Goal: Book appointment/travel/reservation

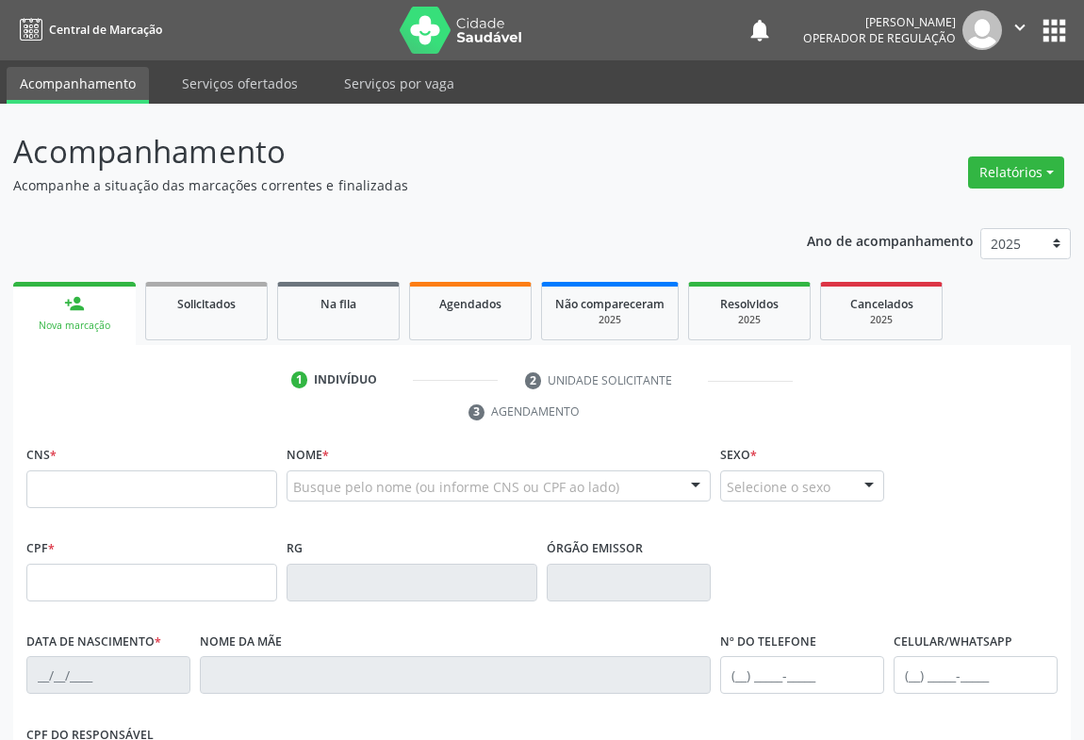
click at [69, 478] on input "text" at bounding box center [151, 489] width 251 height 38
type input "702 0028 1703 7686"
type input "959.721.295-15"
type input "[DATE]"
type input "[PERSON_NAME]"
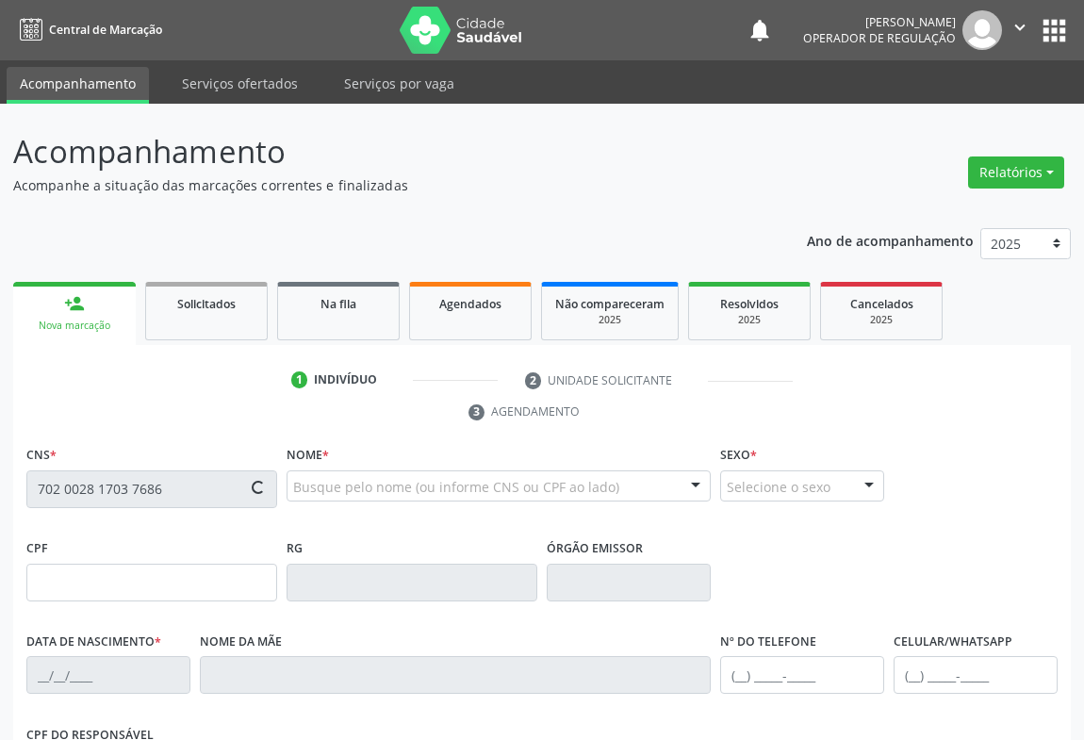
type input "[PHONE_NUMBER]"
type input "S/N"
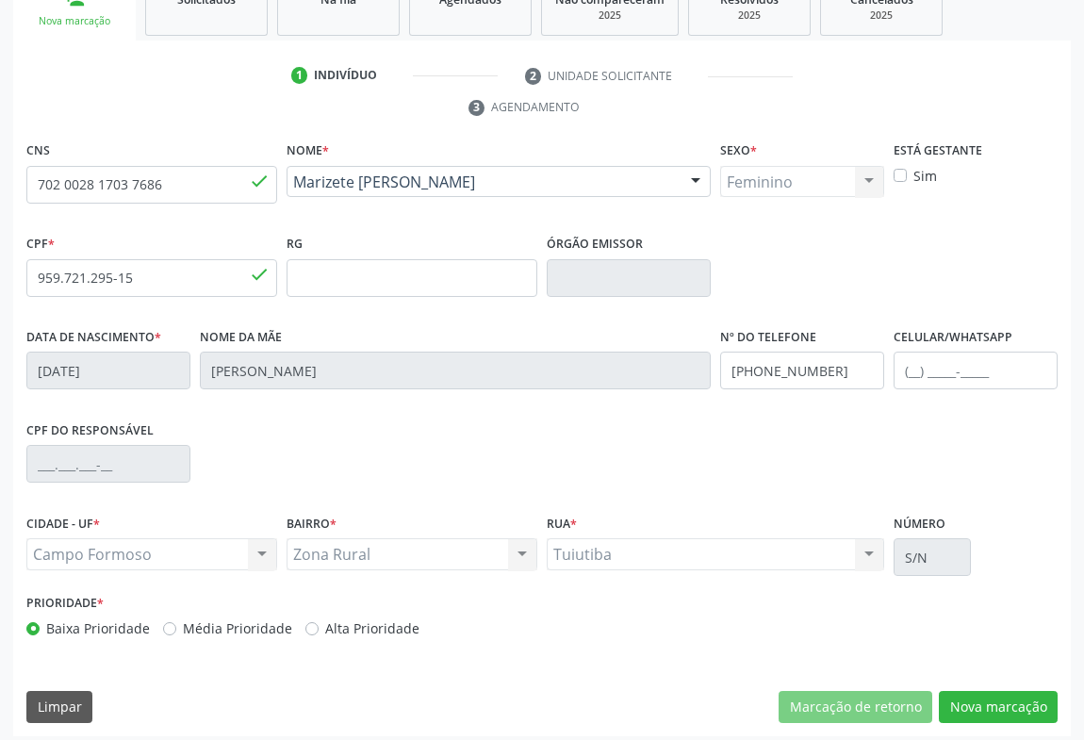
scroll to position [312, 0]
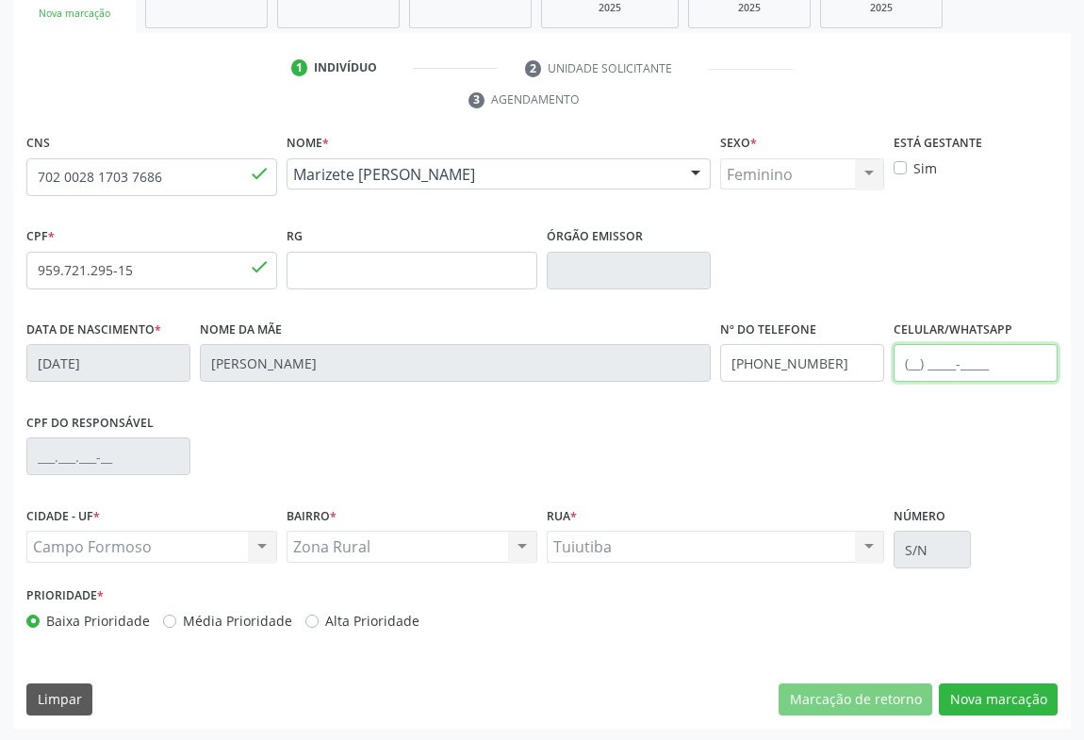
click at [909, 364] on input "text" at bounding box center [976, 363] width 164 height 38
type input "[PHONE_NUMBER]"
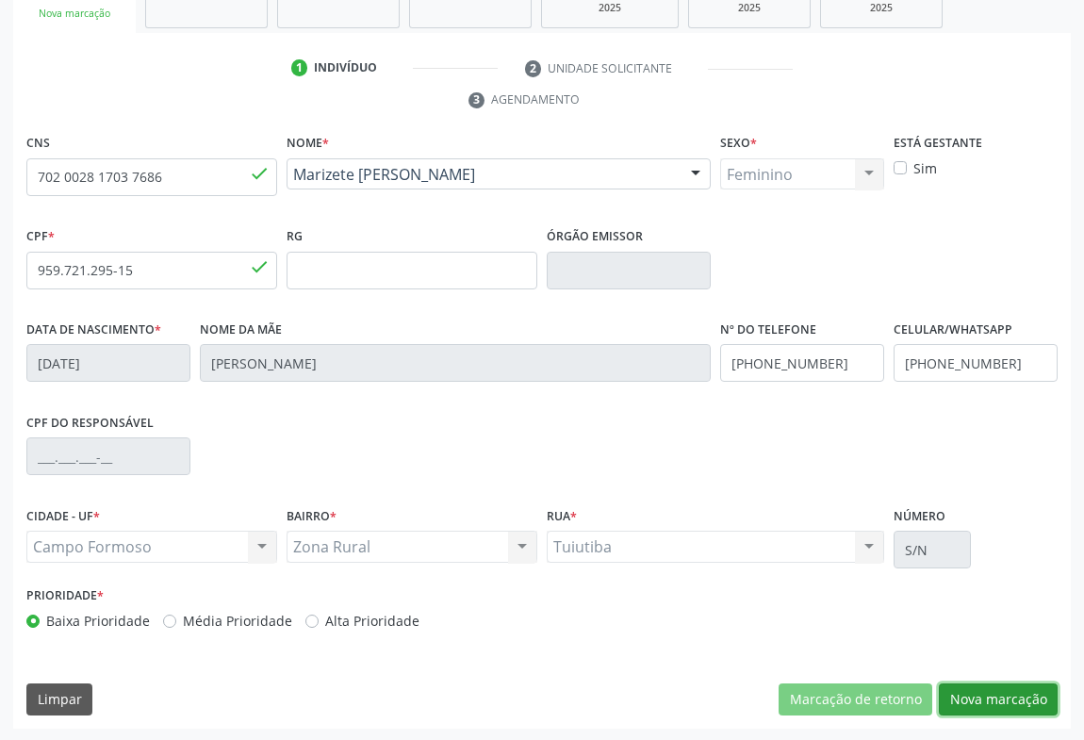
click at [998, 694] on button "Nova marcação" at bounding box center [998, 699] width 119 height 32
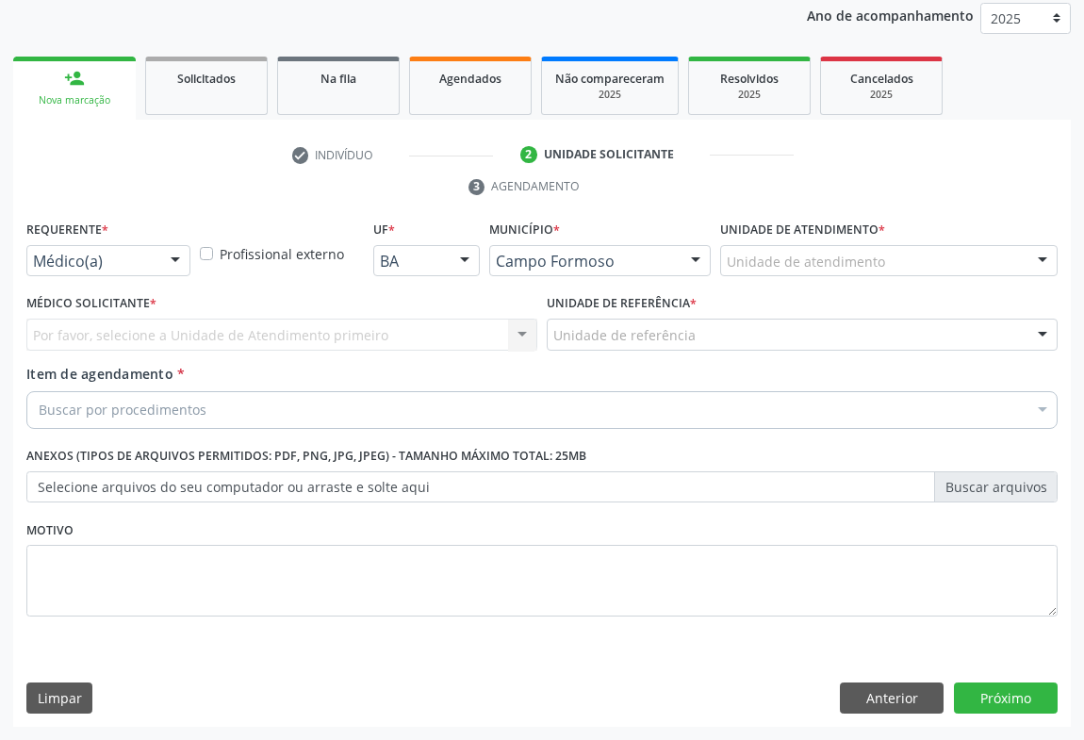
scroll to position [224, 0]
click at [172, 255] on div at bounding box center [175, 263] width 28 height 32
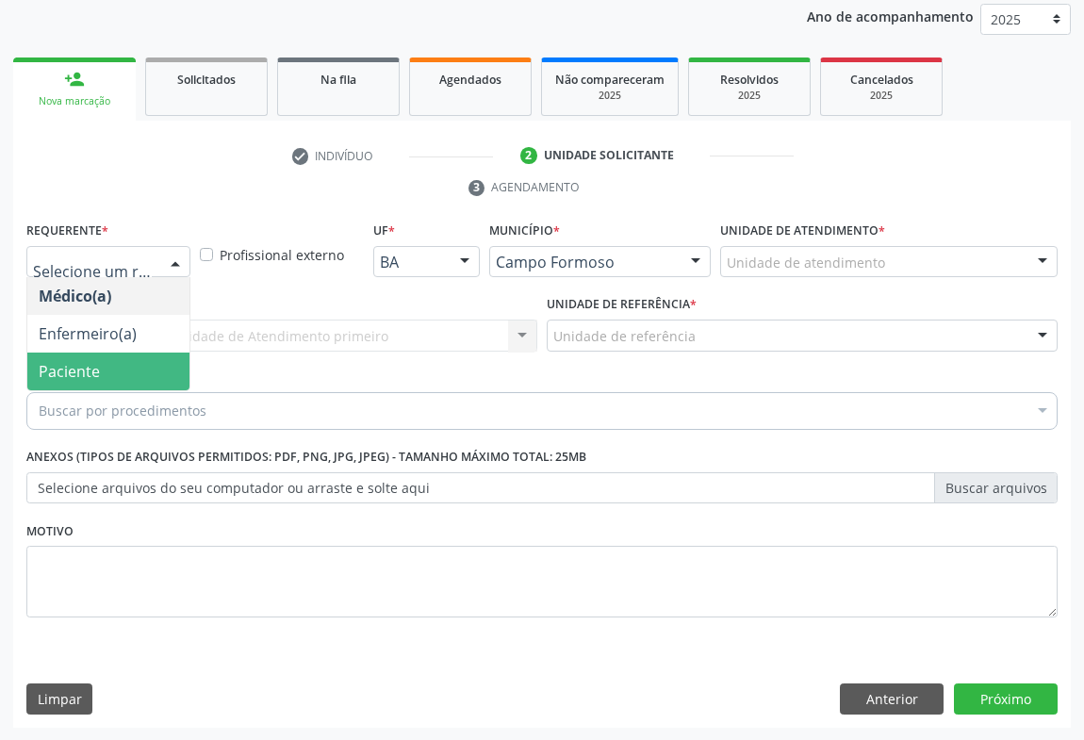
click at [90, 364] on span "Paciente" at bounding box center [69, 371] width 61 height 21
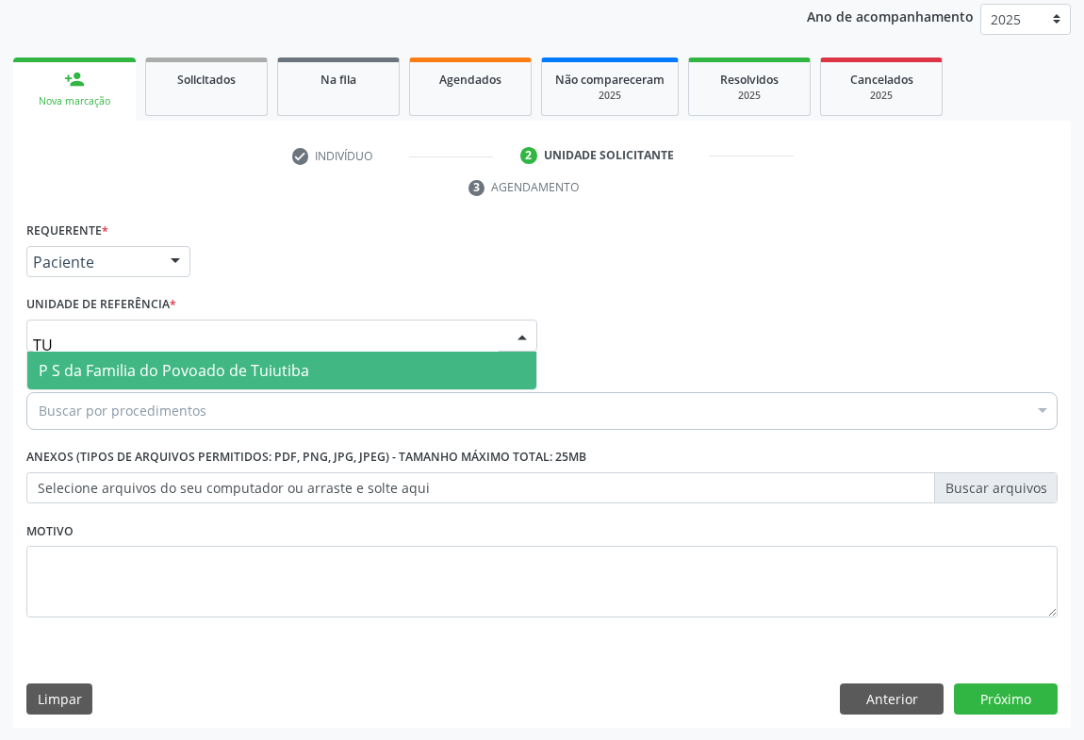
type input "TUI"
click at [123, 360] on span "P S da Familia do Povoado de Tuiutiba" at bounding box center [174, 370] width 271 height 21
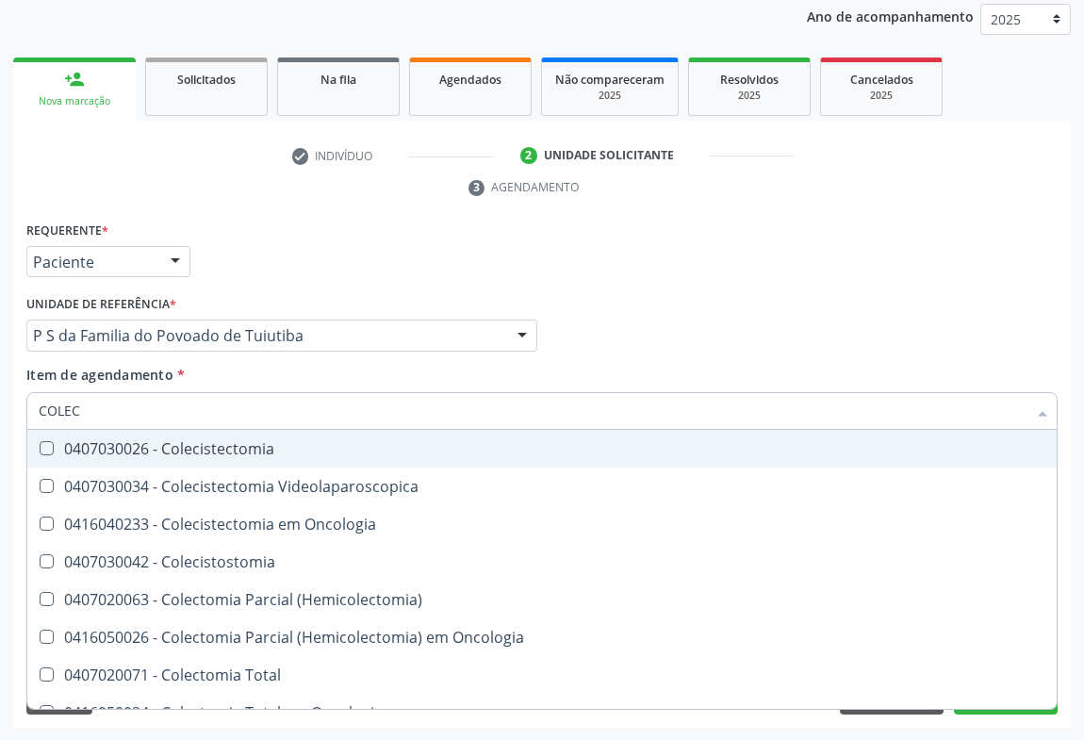
type input "COLECI"
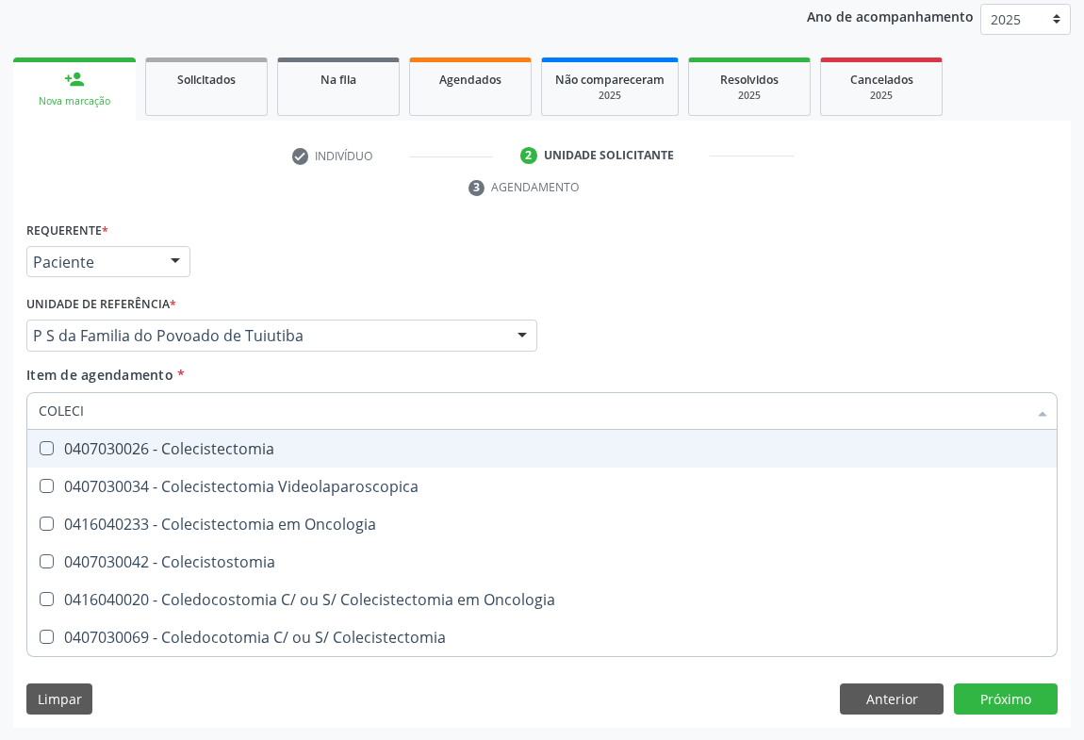
click at [220, 451] on div "0407030026 - Colecistectomia" at bounding box center [542, 448] width 1007 height 15
checkbox Colecistectomia "true"
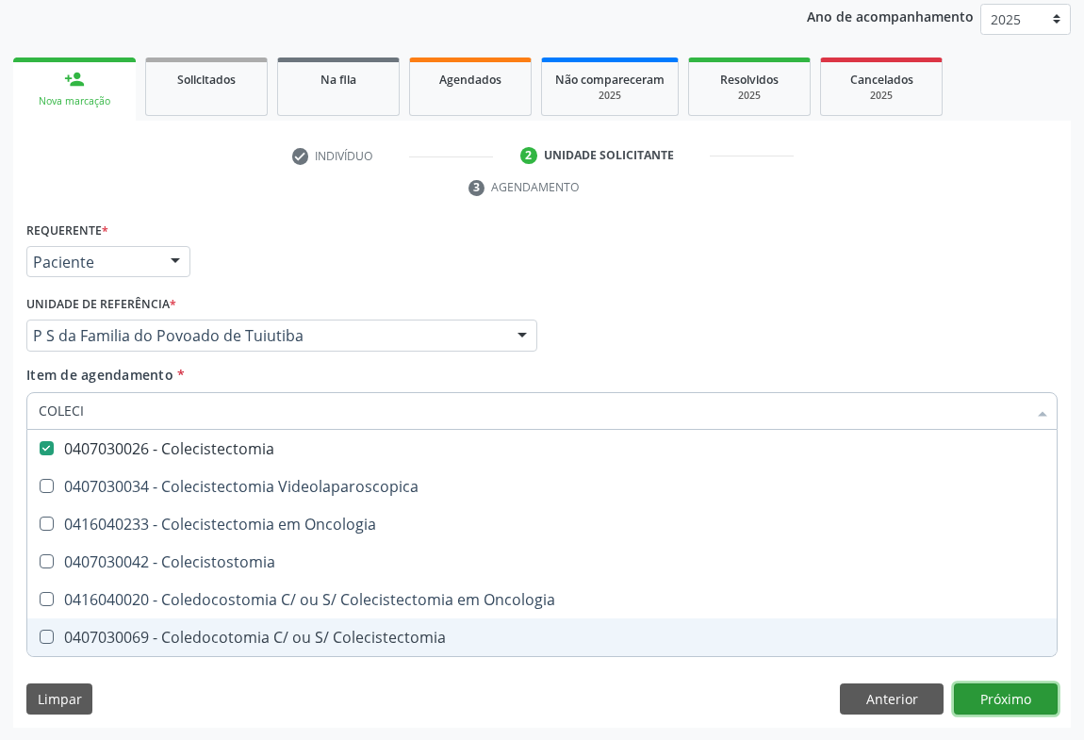
click at [993, 698] on div "Requerente * Paciente Médico(a) Enfermeiro(a) Paciente Nenhum resultado encontr…" at bounding box center [542, 473] width 1058 height 512
checkbox Videolaparoscopica "true"
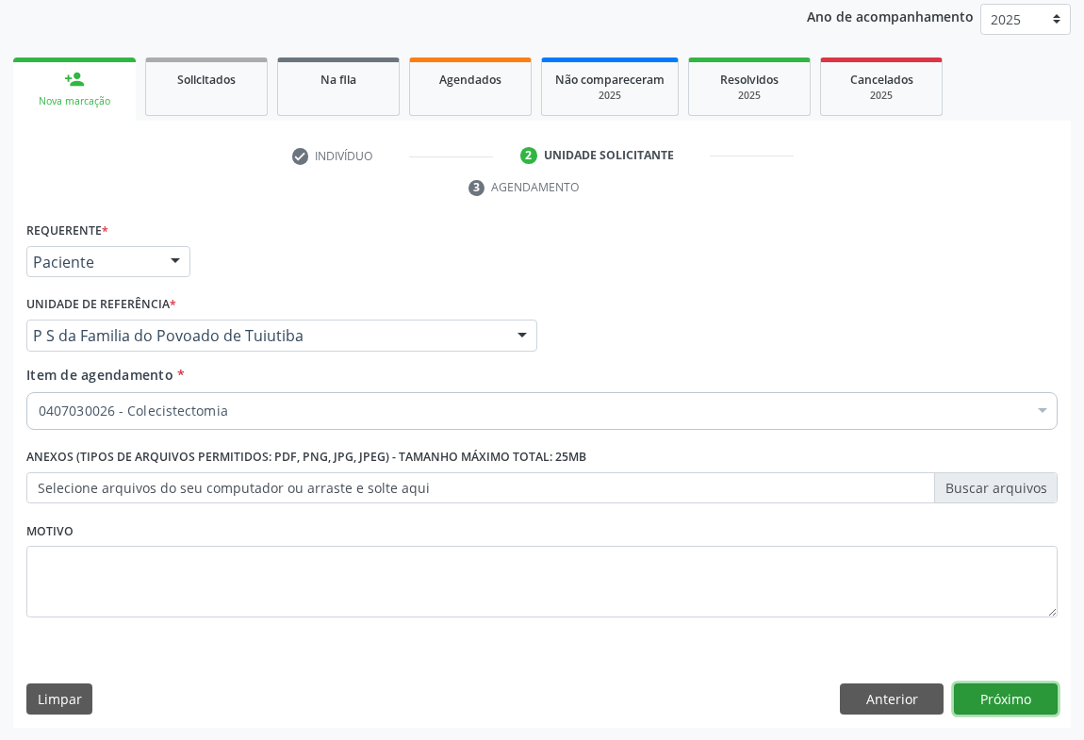
click at [980, 697] on button "Próximo" at bounding box center [1006, 699] width 104 height 32
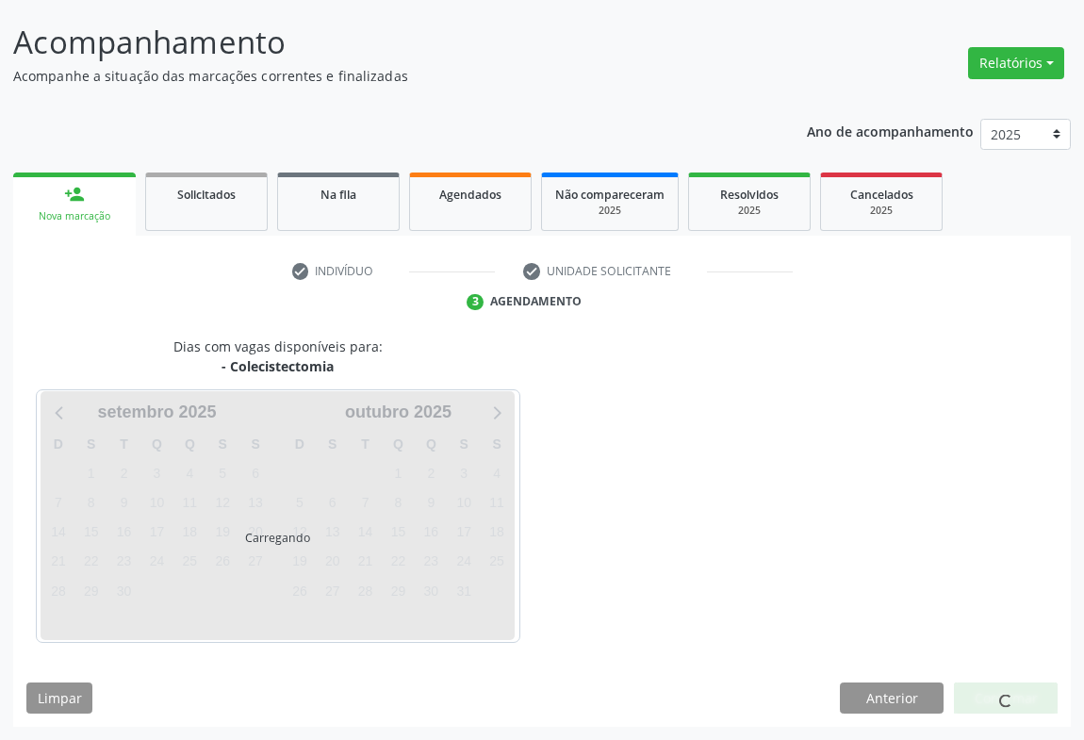
scroll to position [108, 0]
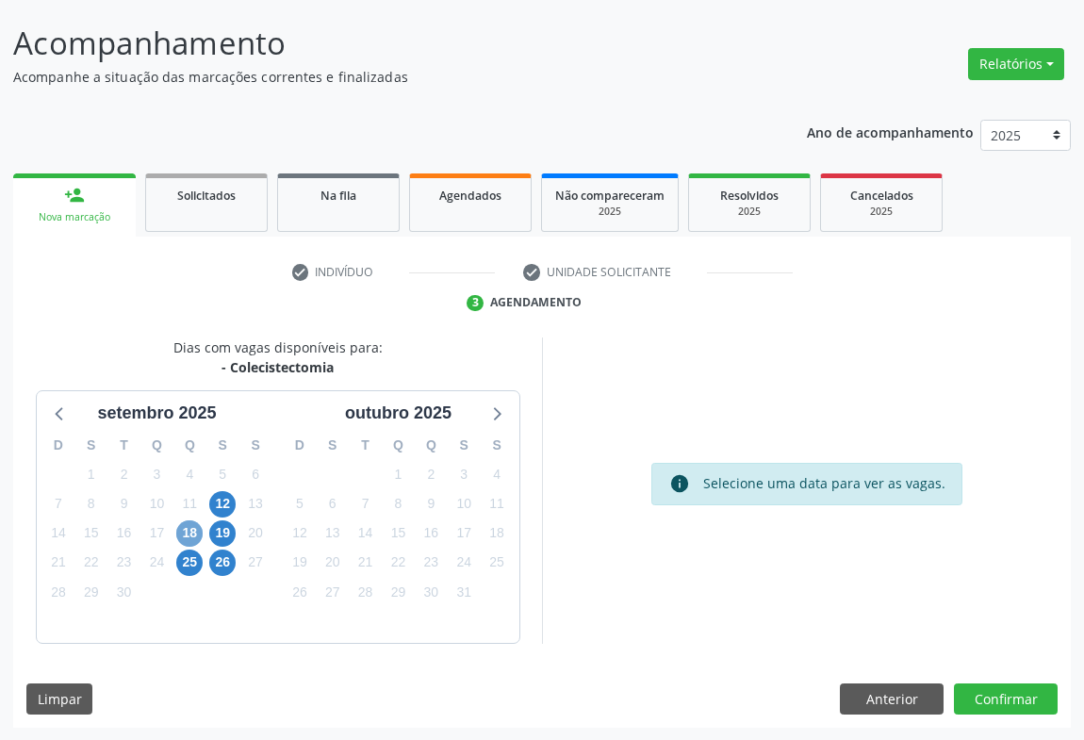
click at [183, 533] on span "18" at bounding box center [189, 533] width 26 height 26
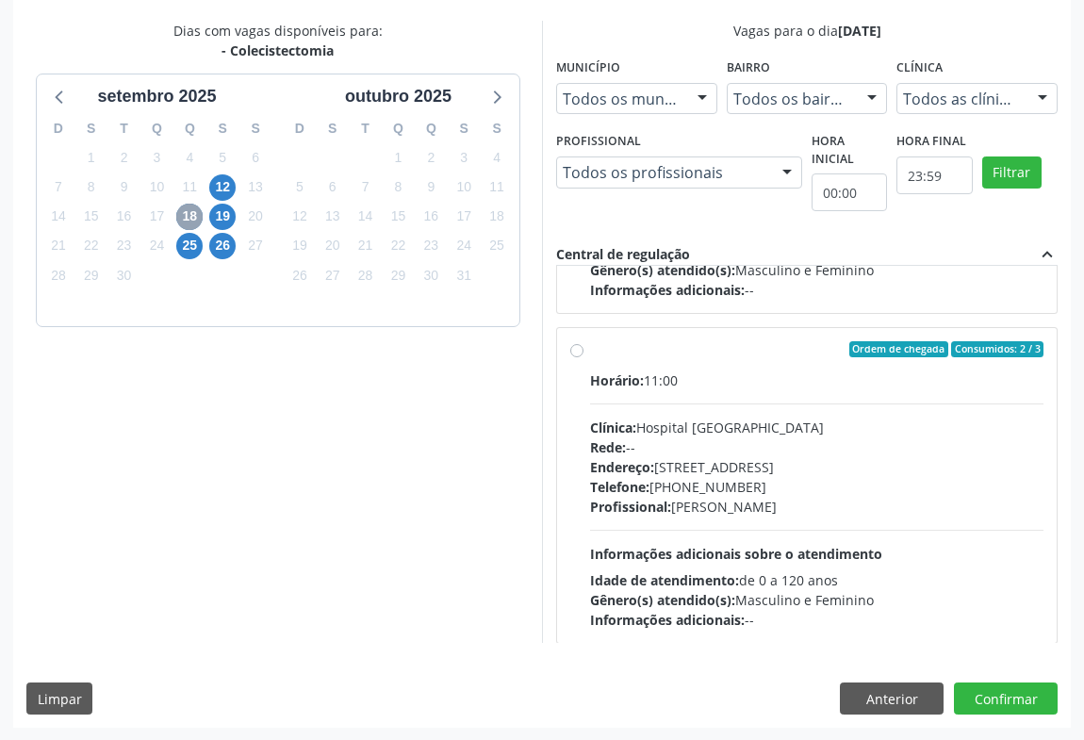
scroll to position [285, 0]
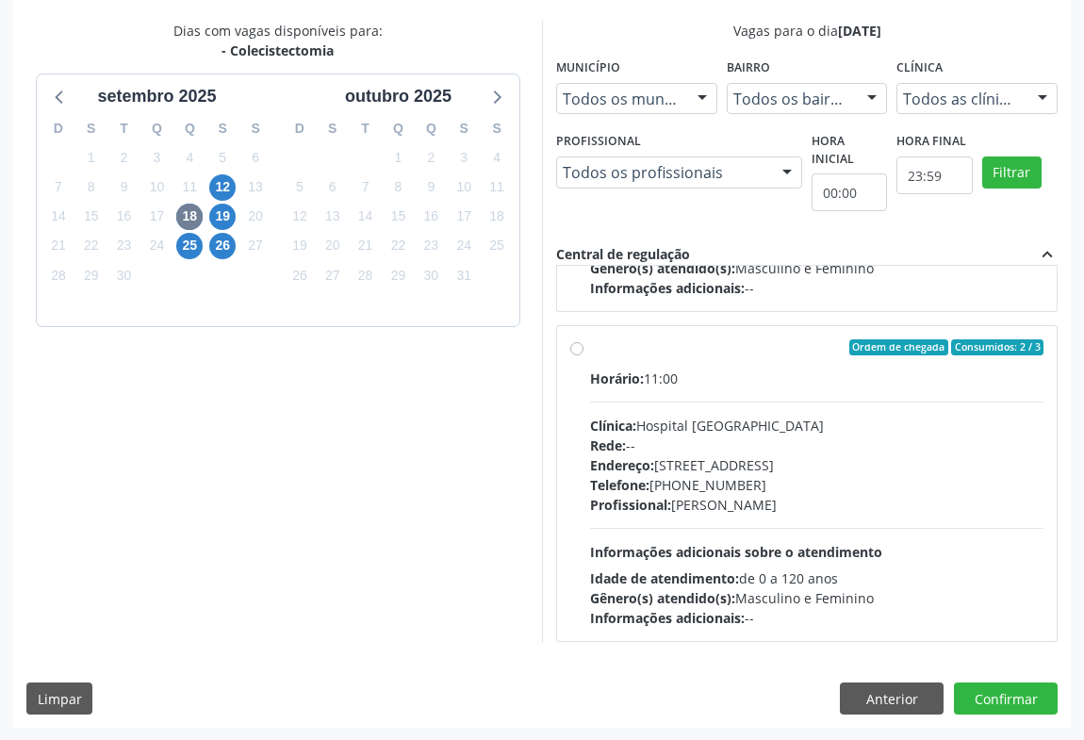
click at [590, 343] on label "Ordem de chegada Consumidos: 2 / 3 Horário: 11:00 Clínica: Hospital [GEOGRAPHIC…" at bounding box center [816, 483] width 453 height 289
click at [575, 343] on input "Ordem de chegada Consumidos: 2 / 3 Horário: 11:00 Clínica: Hospital [GEOGRAPHIC…" at bounding box center [576, 347] width 13 height 17
radio input "true"
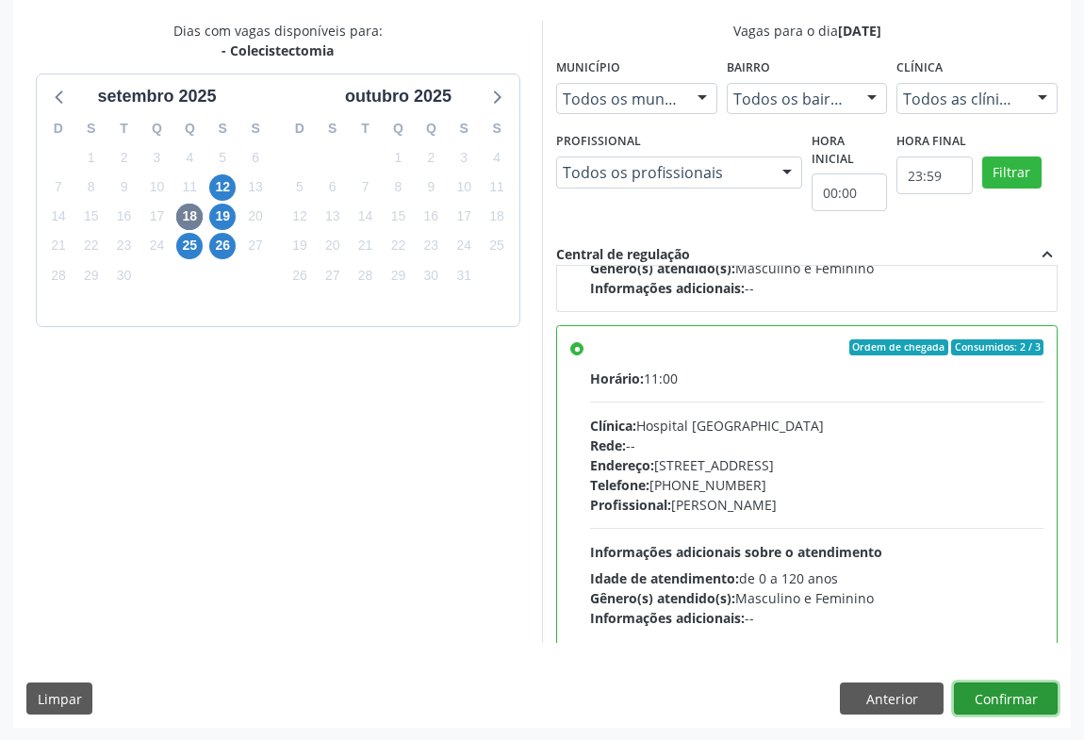
click at [990, 697] on button "Confirmar" at bounding box center [1006, 698] width 104 height 32
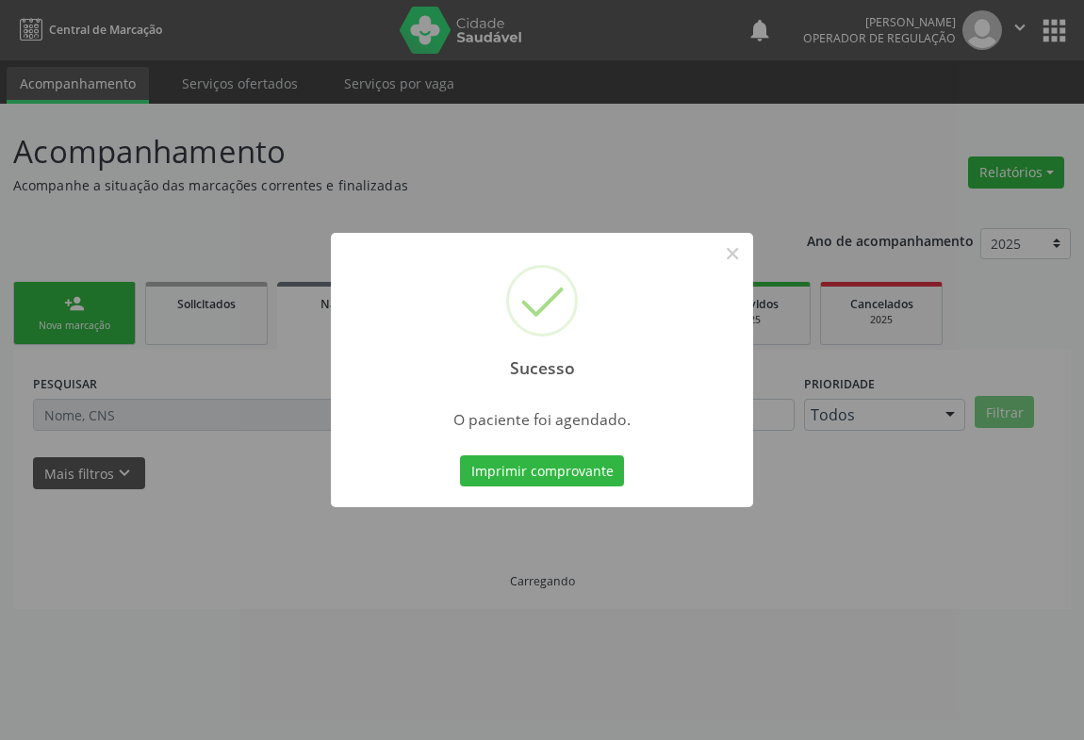
scroll to position [0, 0]
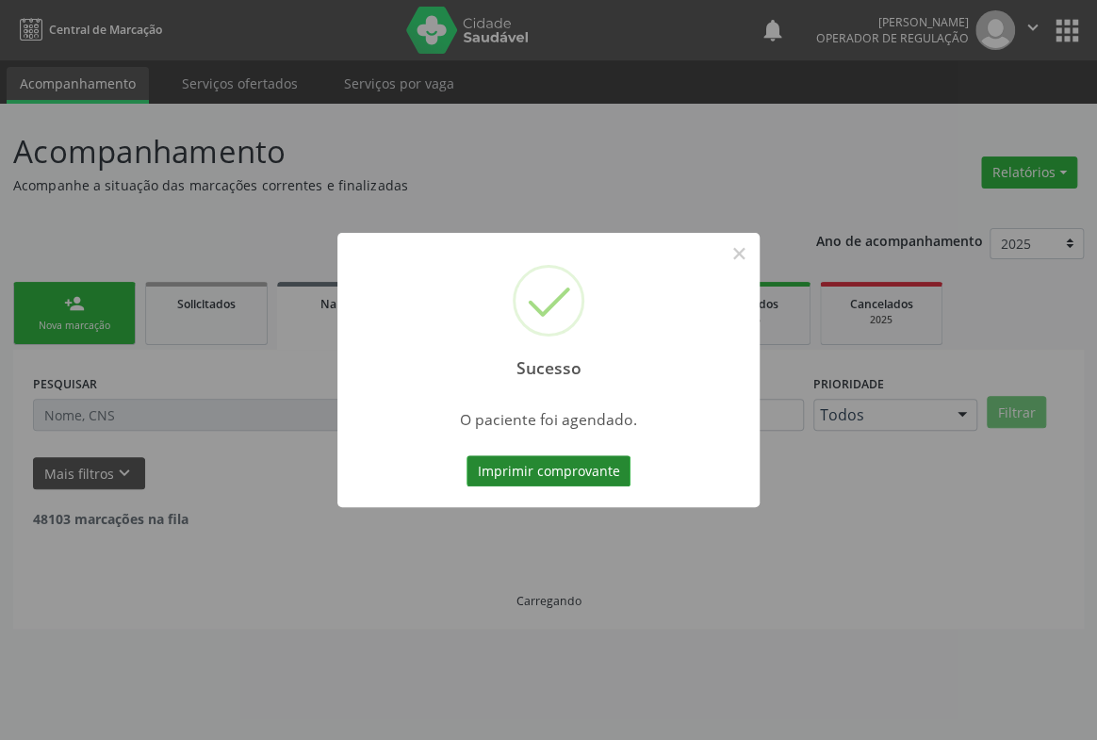
click at [576, 461] on button "Imprimir comprovante" at bounding box center [549, 471] width 164 height 32
